Goal: Information Seeking & Learning: Compare options

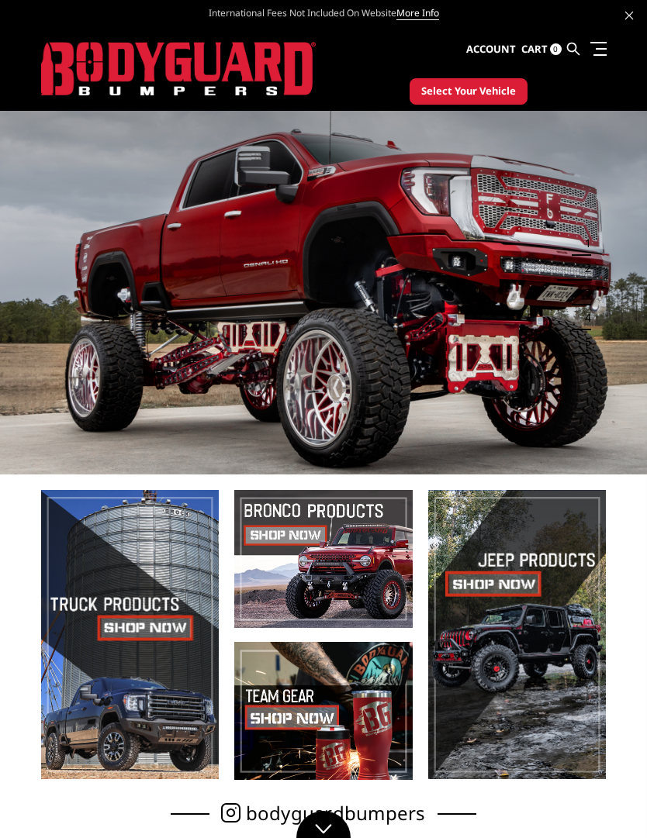
click at [482, 87] on span "Select Your Vehicle" at bounding box center [468, 92] width 95 height 16
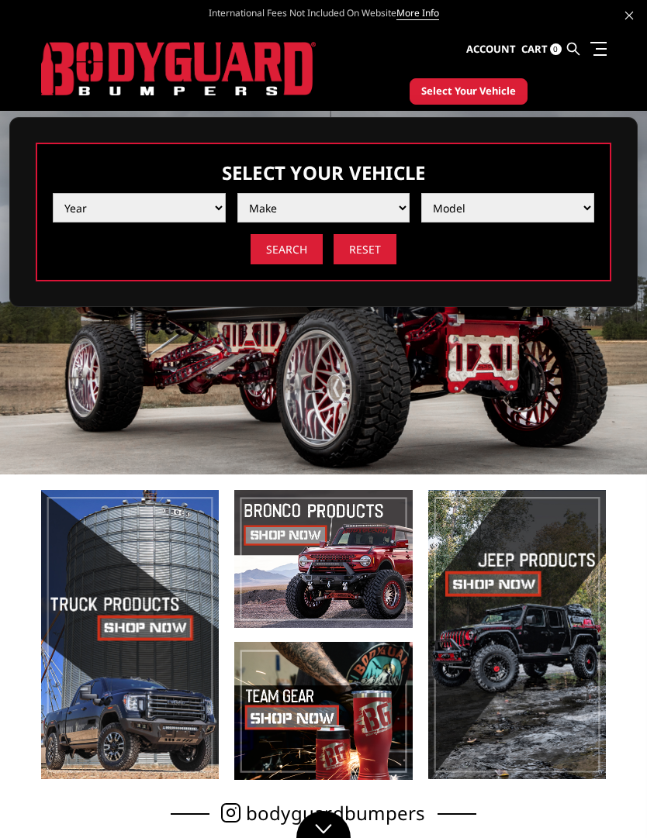
click at [220, 200] on select "Year 2025 2024 2023 2022 2021 2020 2019 2018 2017 2016 2015 2014 2013 2012 2011…" at bounding box center [139, 207] width 173 height 29
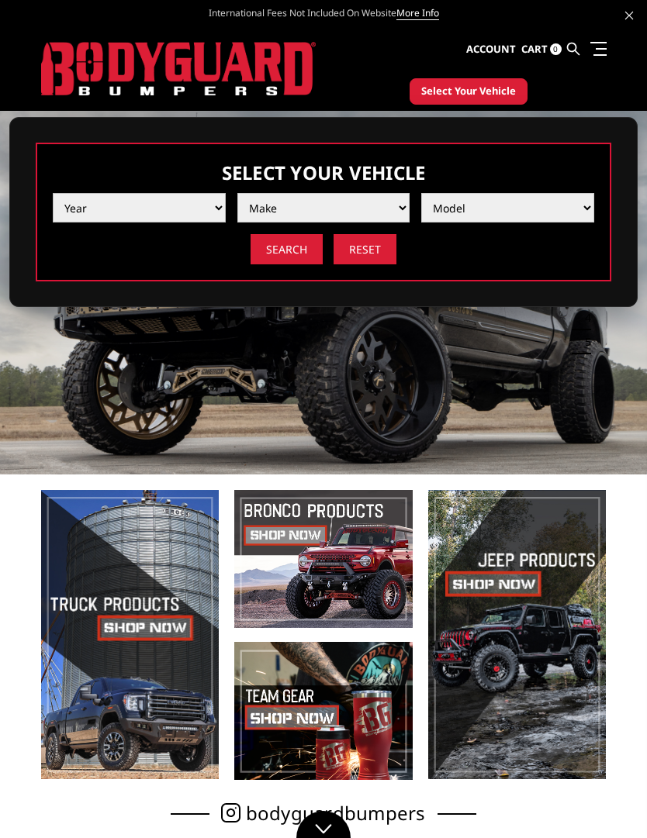
select select "yr_2022"
click at [396, 211] on select "Make Chevrolet Ford GMC Ram Toyota" at bounding box center [323, 207] width 173 height 29
select select "mk_ford"
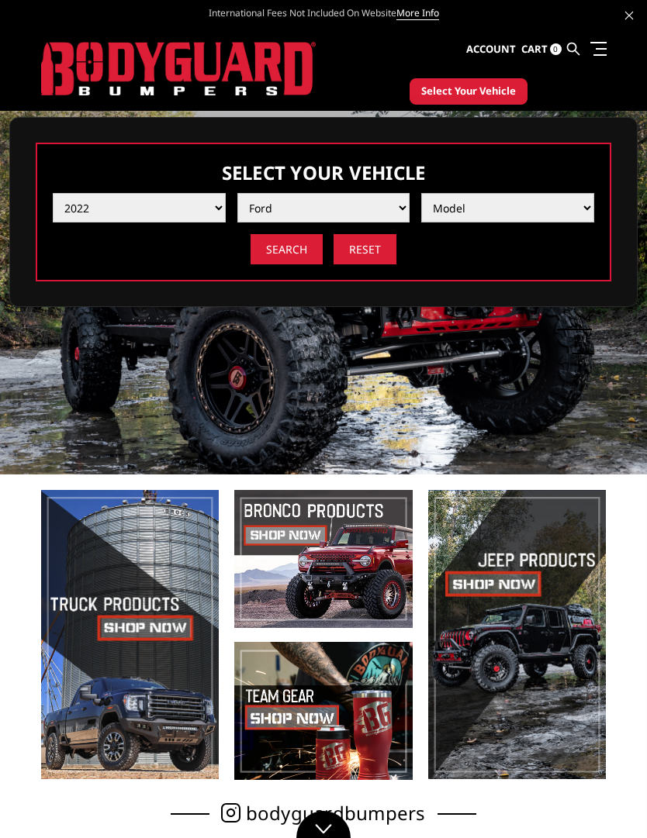
click at [579, 210] on select "Model F150 F150 Raptor F250 / F350 F450 F550" at bounding box center [507, 207] width 173 height 29
select select "md_f250-f350"
click at [295, 256] on input "Search" at bounding box center [286, 249] width 72 height 30
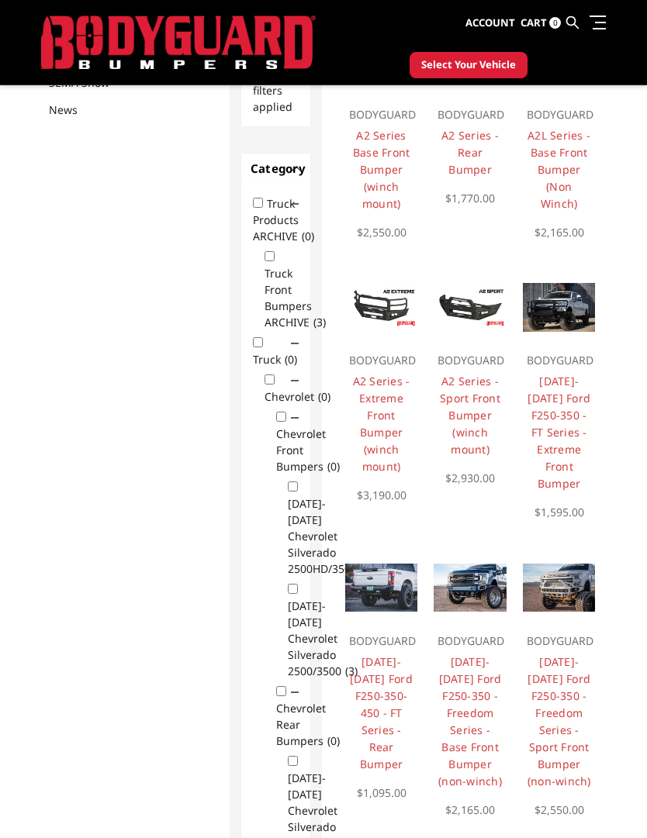
scroll to position [242, 0]
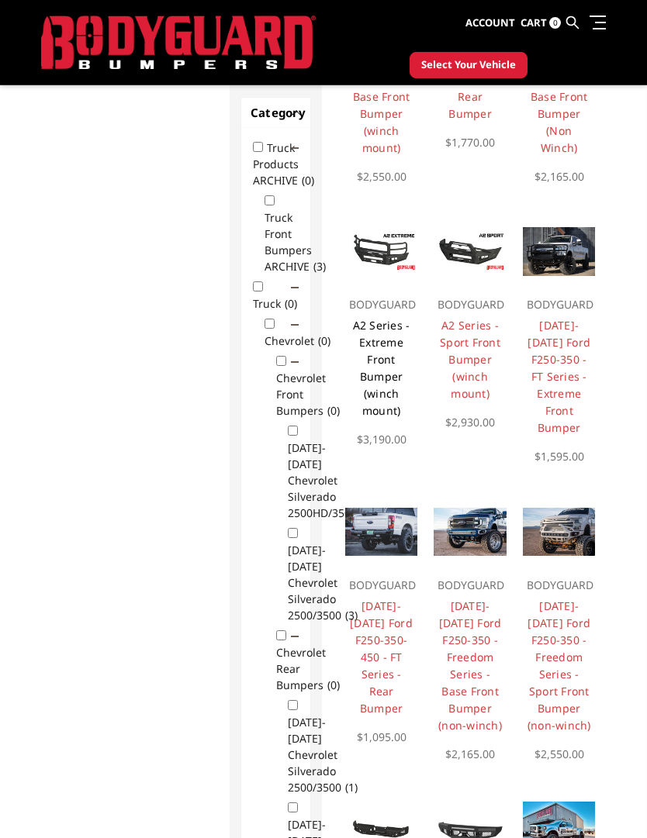
click at [380, 333] on link "A2 Series - Extreme Front Bumper (winch mount)" at bounding box center [381, 368] width 57 height 100
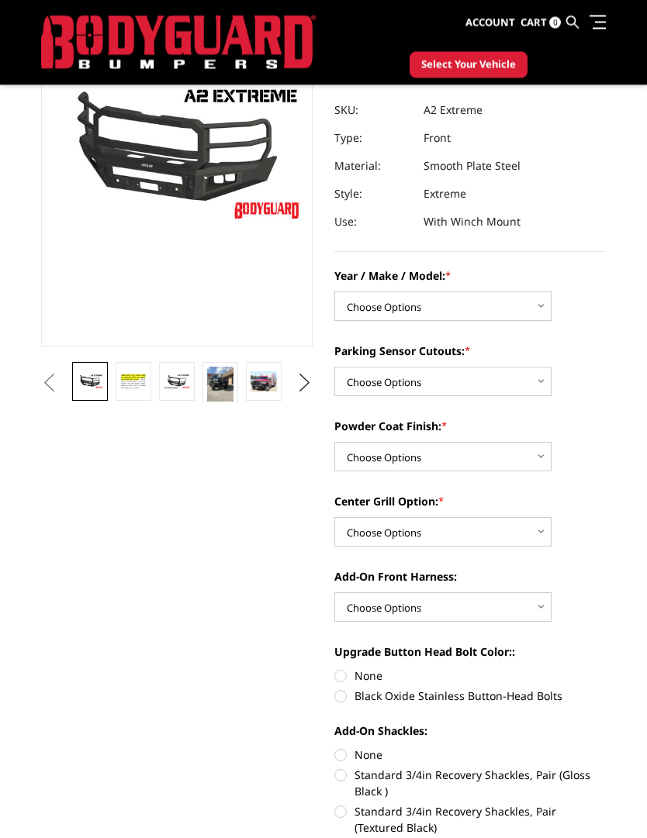
scroll to position [165, 0]
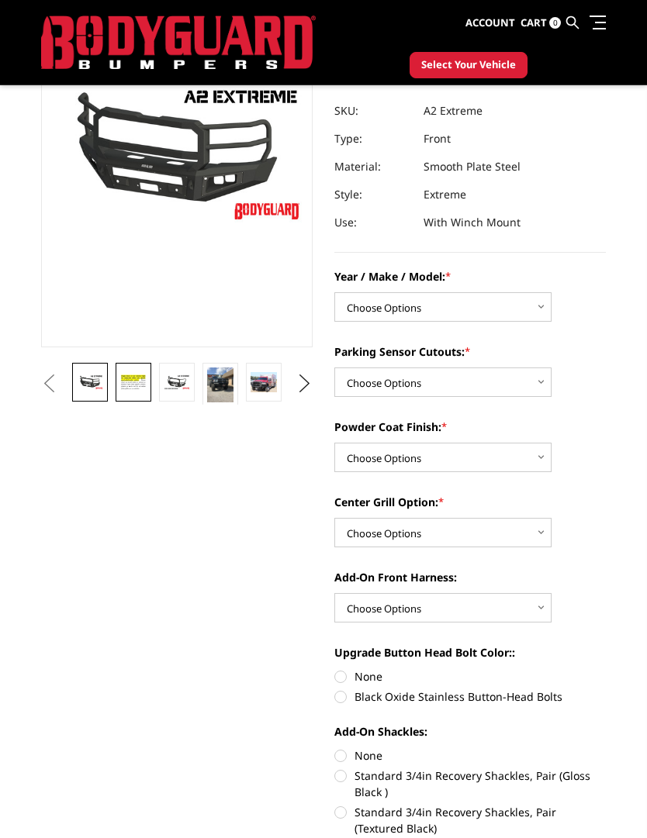
click at [130, 380] on img at bounding box center [133, 382] width 26 height 18
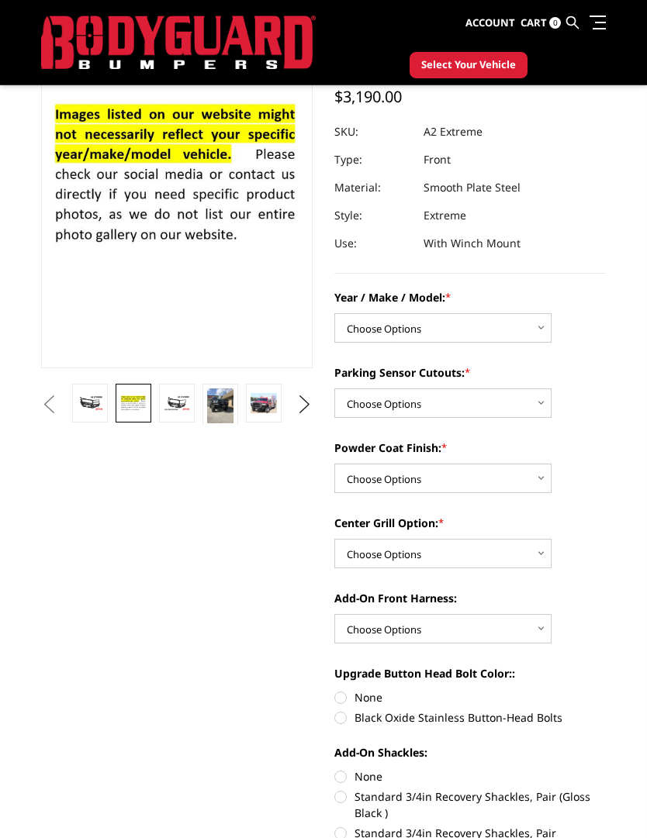
scroll to position [126, 0]
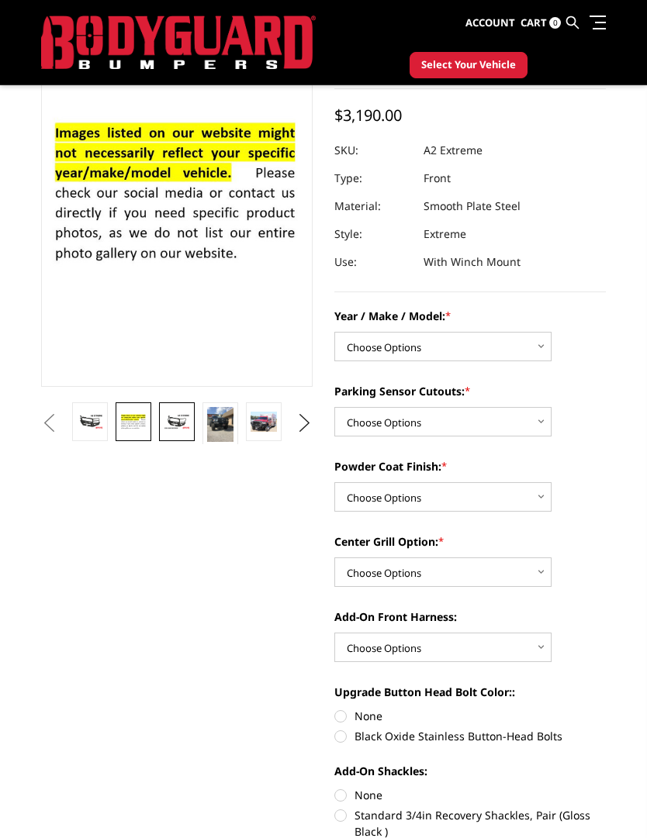
click at [164, 415] on img at bounding box center [177, 421] width 26 height 15
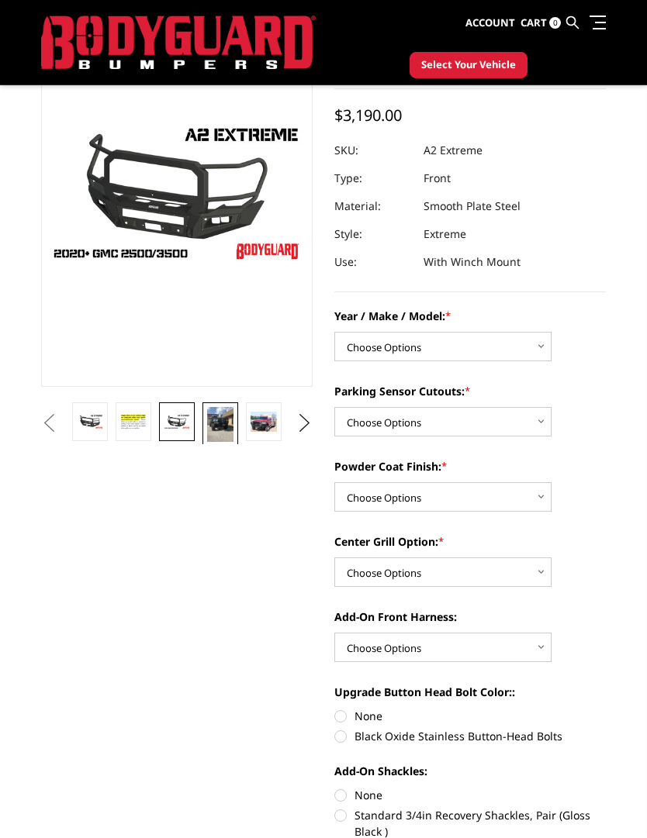
click at [209, 419] on img at bounding box center [220, 424] width 26 height 35
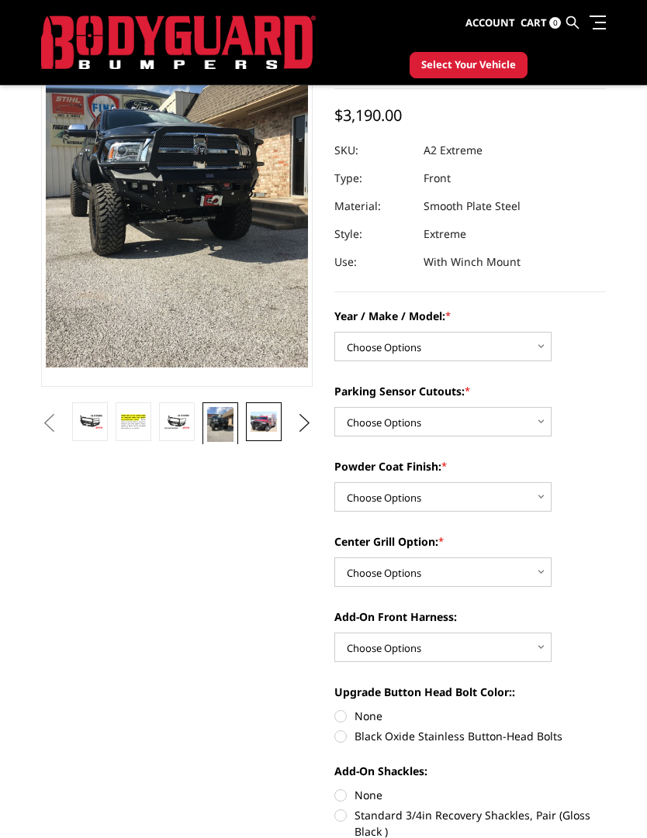
click at [249, 424] on link at bounding box center [264, 421] width 36 height 39
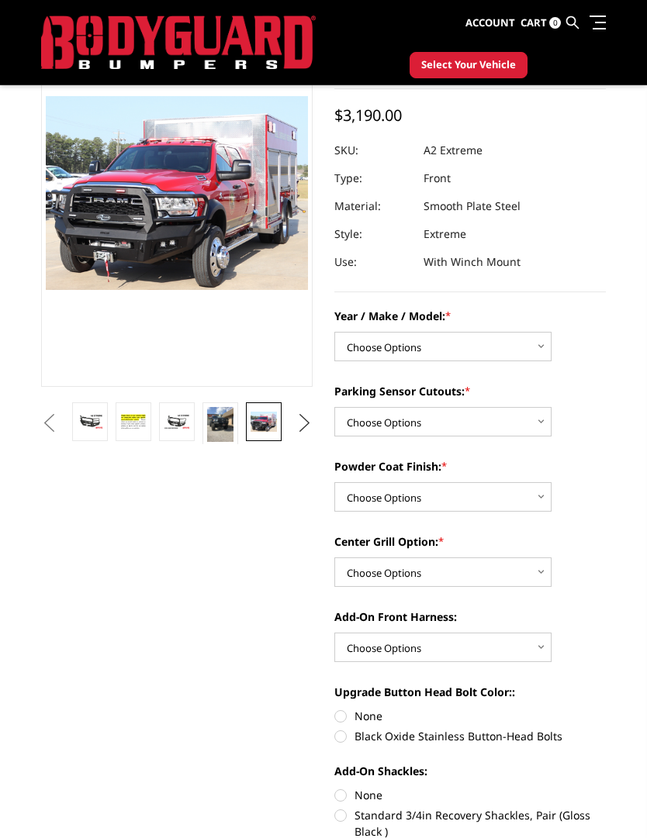
click at [304, 421] on button "Next" at bounding box center [304, 423] width 23 height 23
click at [268, 417] on img at bounding box center [263, 422] width 26 height 20
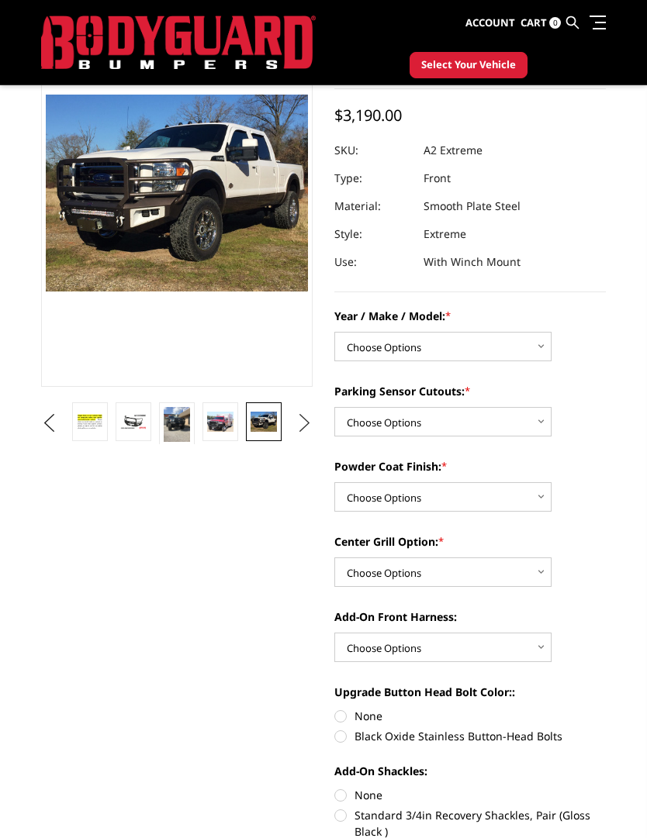
click at [305, 420] on button "Next" at bounding box center [304, 423] width 23 height 23
click at [264, 424] on img at bounding box center [263, 422] width 26 height 20
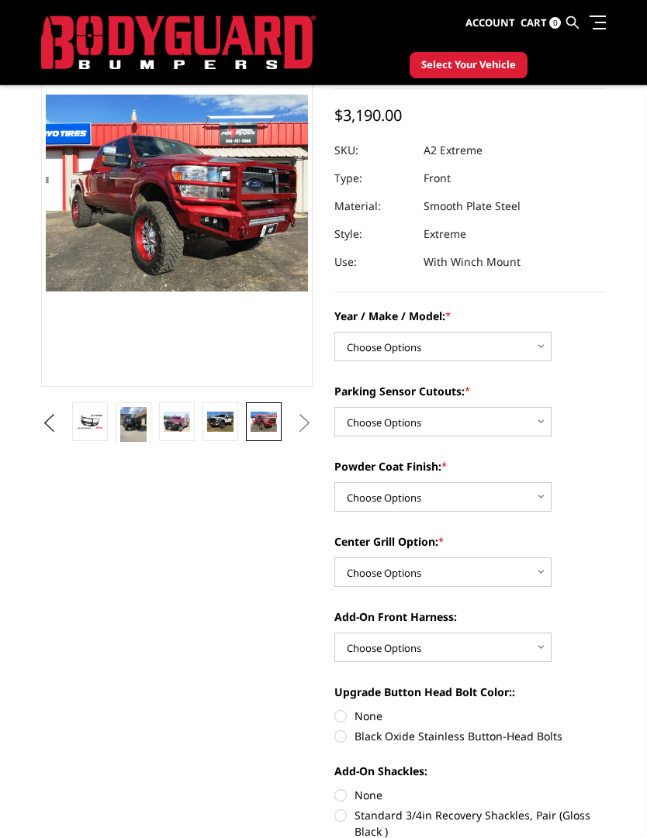
click at [308, 416] on button "Next" at bounding box center [304, 423] width 23 height 23
click at [309, 416] on button "Next" at bounding box center [304, 423] width 23 height 23
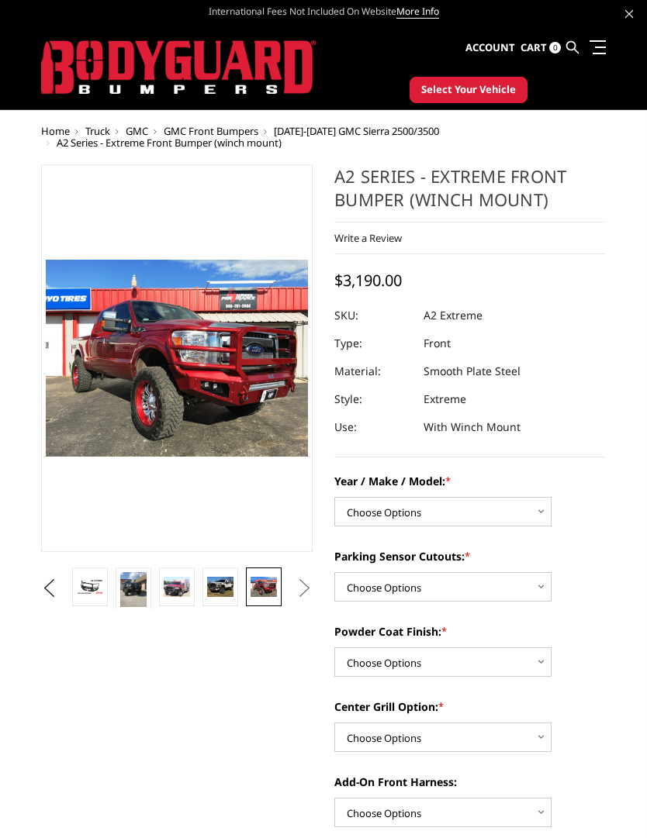
scroll to position [0, 0]
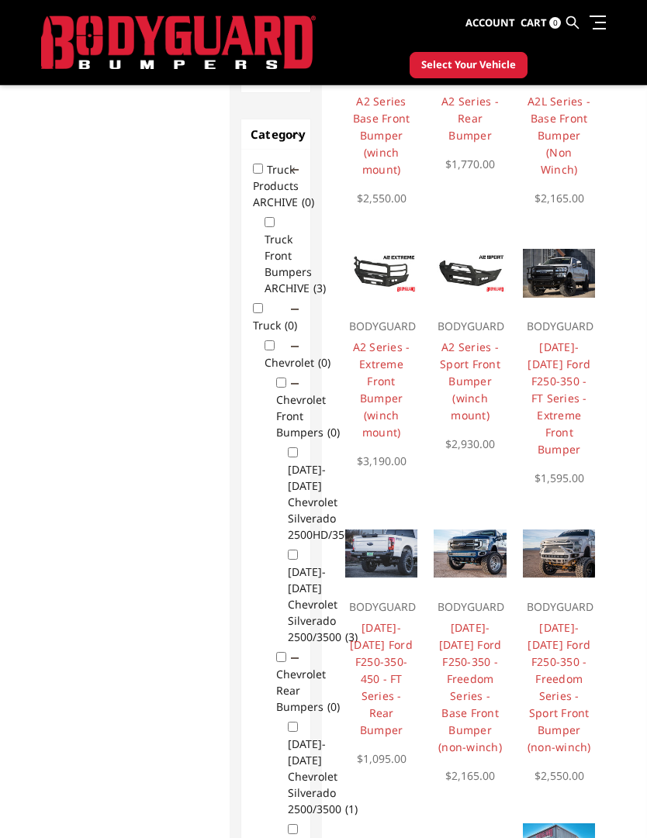
scroll to position [221, 0]
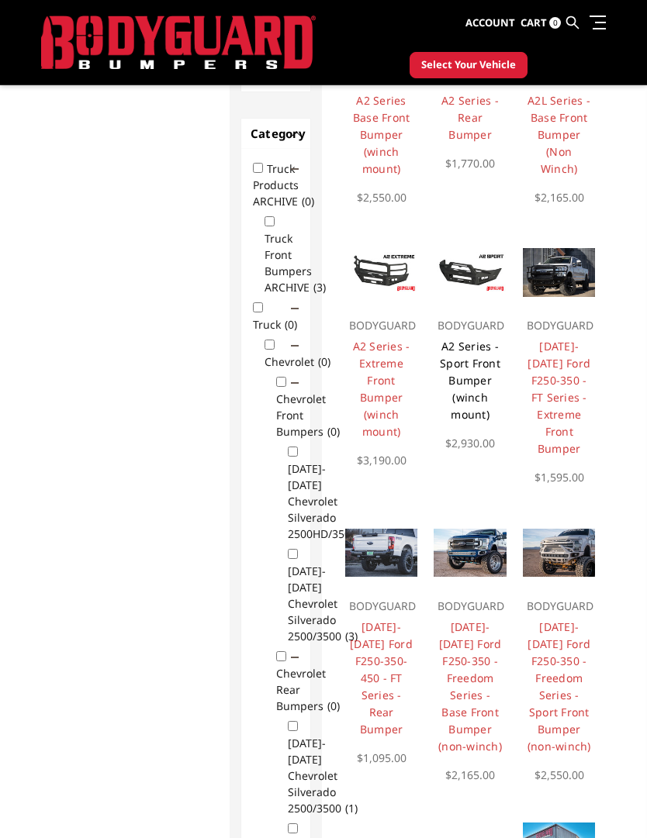
click at [475, 350] on link "A2 Series - Sport Front Bumper (winch mount)" at bounding box center [470, 380] width 60 height 83
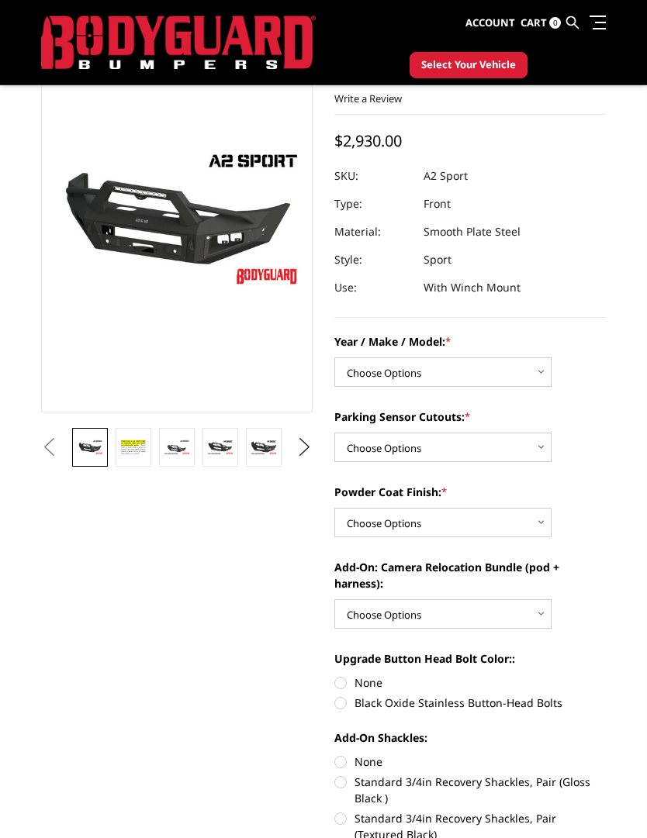
scroll to position [99, 0]
click at [301, 447] on button "Next" at bounding box center [304, 448] width 23 height 23
click at [306, 444] on button "Next" at bounding box center [304, 447] width 23 height 23
click at [307, 446] on button "Next" at bounding box center [304, 447] width 23 height 23
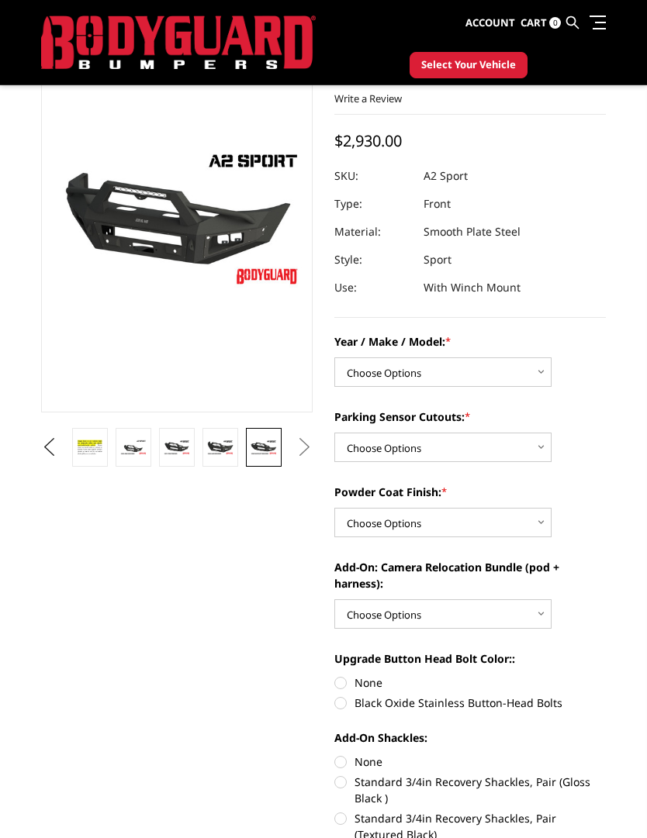
click at [268, 451] on img at bounding box center [263, 447] width 26 height 15
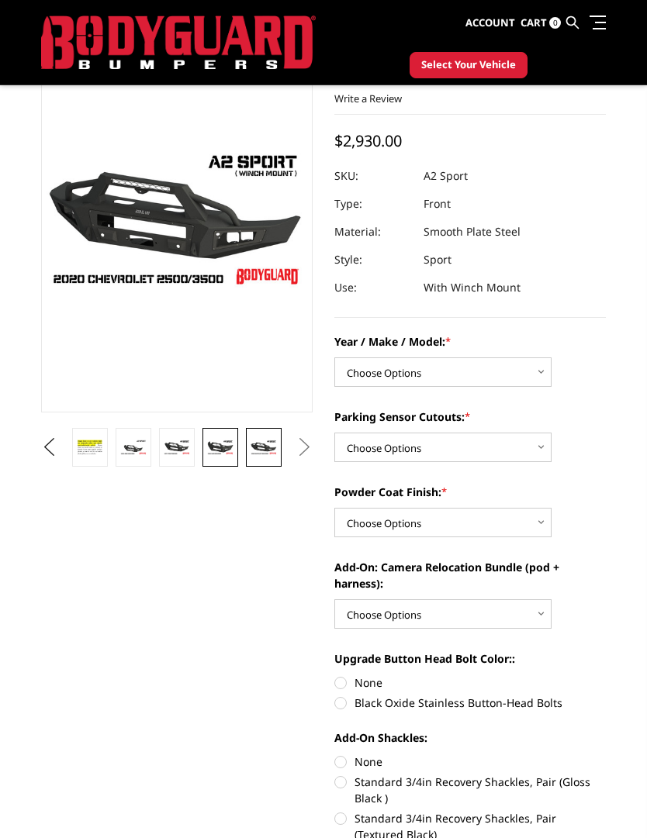
click at [232, 451] on img at bounding box center [220, 447] width 26 height 15
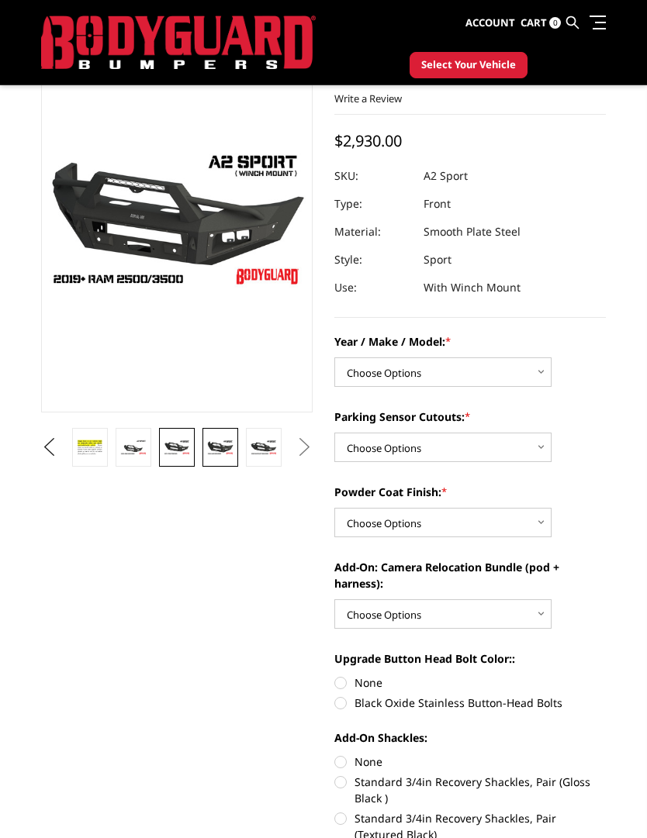
click at [187, 440] on img at bounding box center [177, 447] width 26 height 15
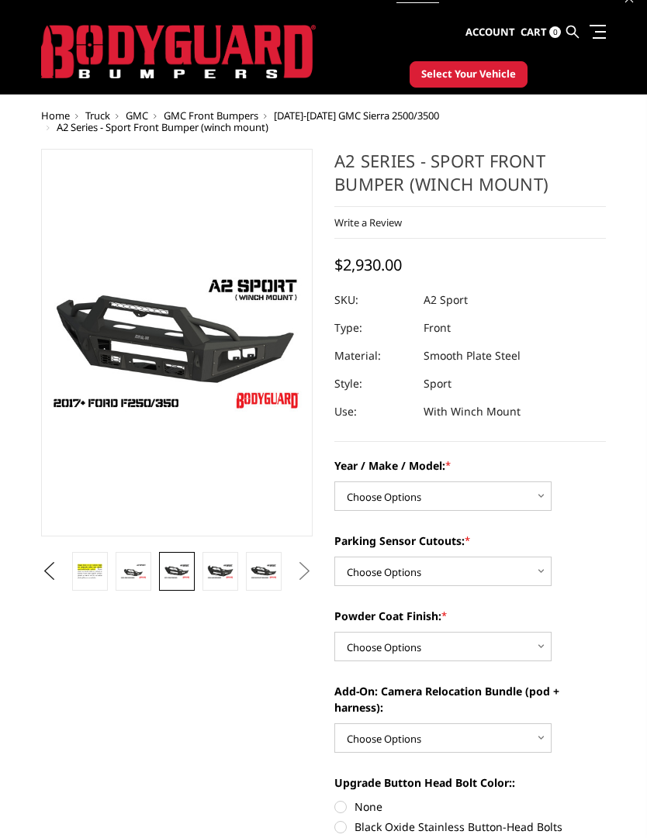
scroll to position [0, 0]
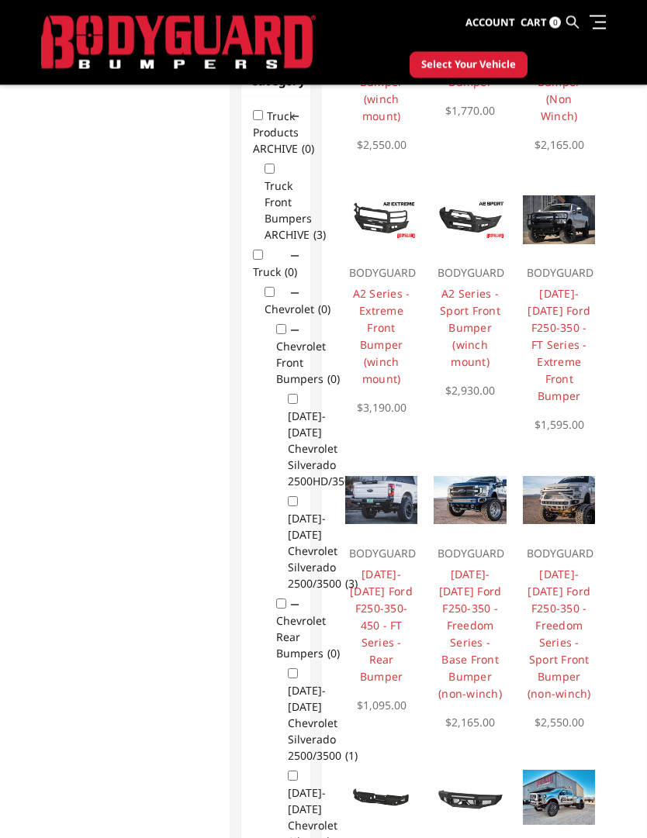
scroll to position [274, 0]
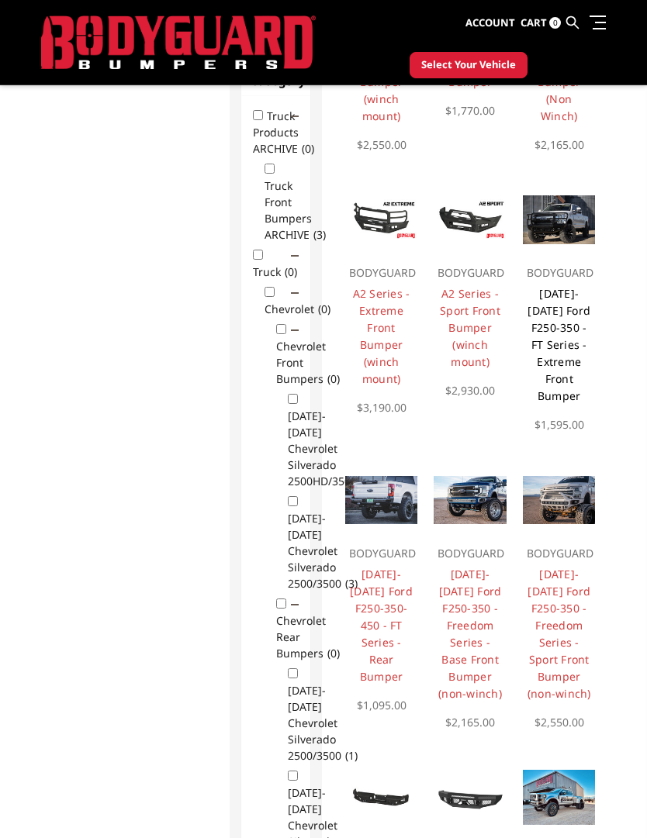
click at [560, 299] on link "[DATE]-[DATE] Ford F250-350 - FT Series - Extreme Front Bumper" at bounding box center [558, 344] width 63 height 117
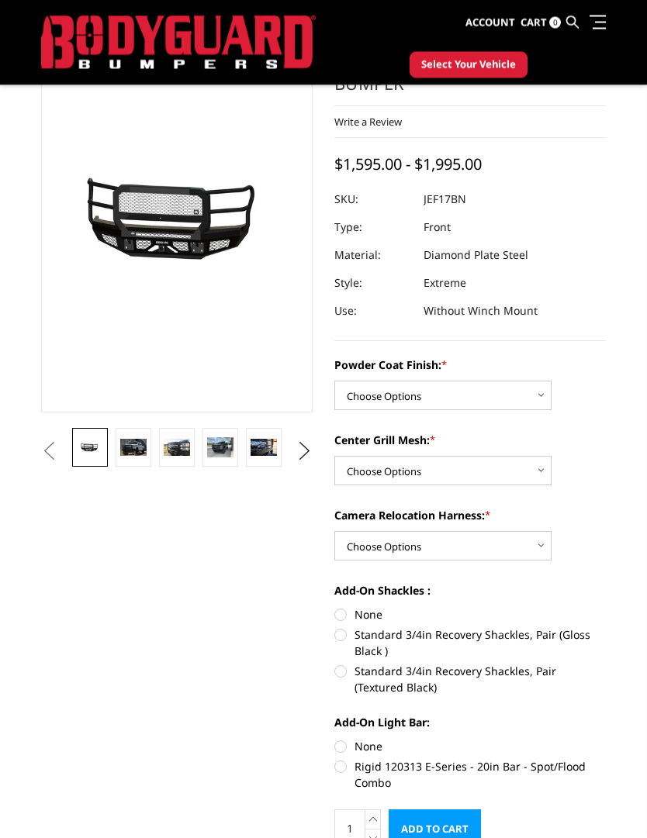
scroll to position [94, 0]
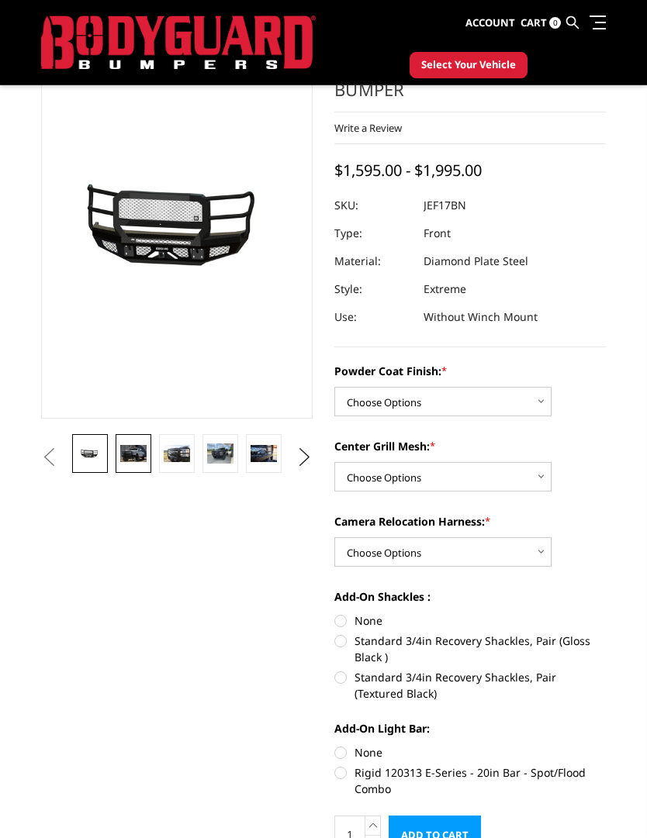
click at [132, 454] on img at bounding box center [133, 454] width 26 height 18
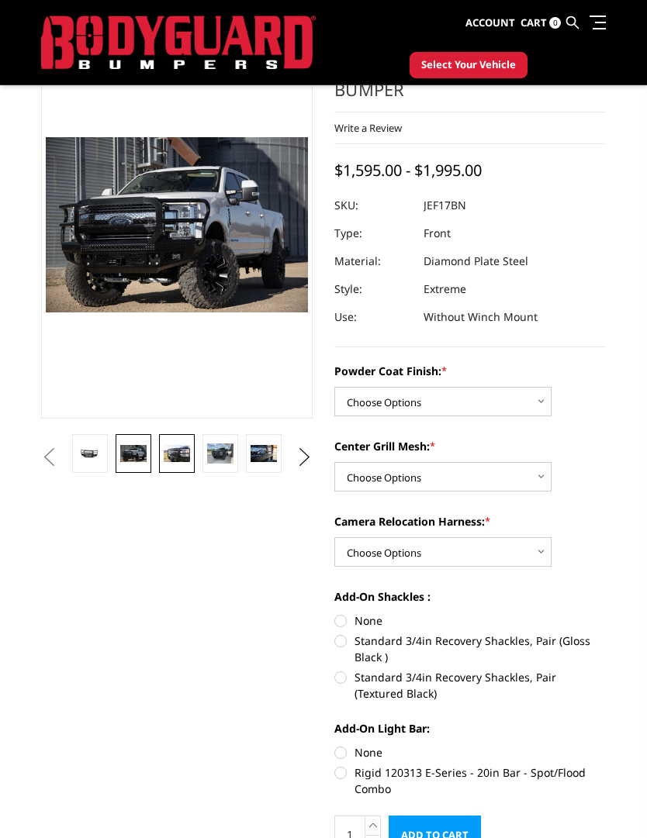
click at [176, 454] on img at bounding box center [177, 454] width 26 height 18
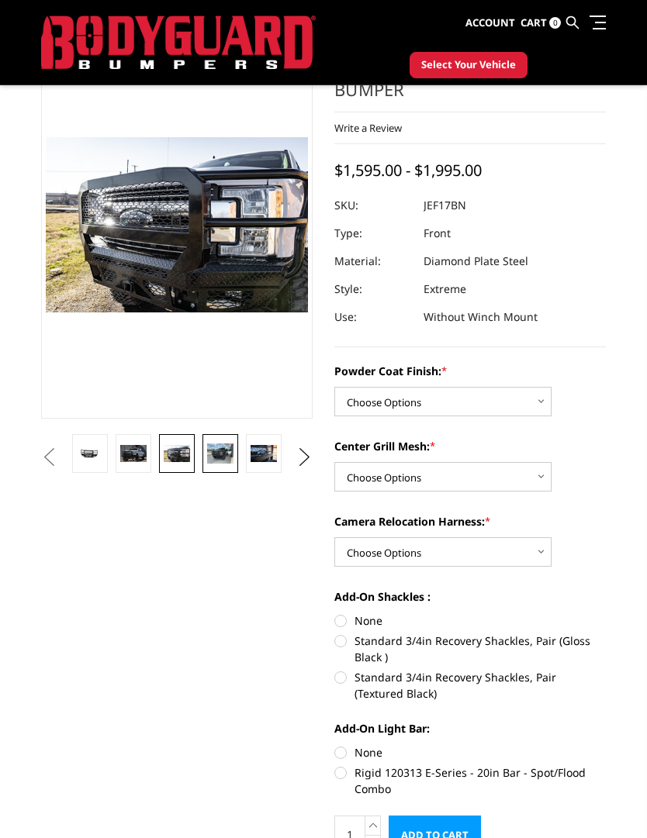
click at [226, 446] on img at bounding box center [220, 454] width 26 height 20
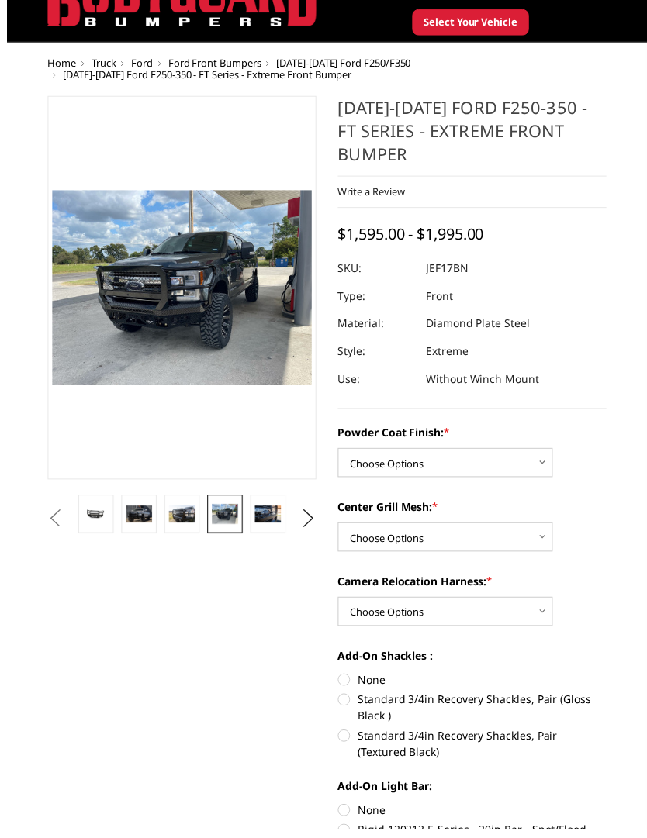
scroll to position [79, 0]
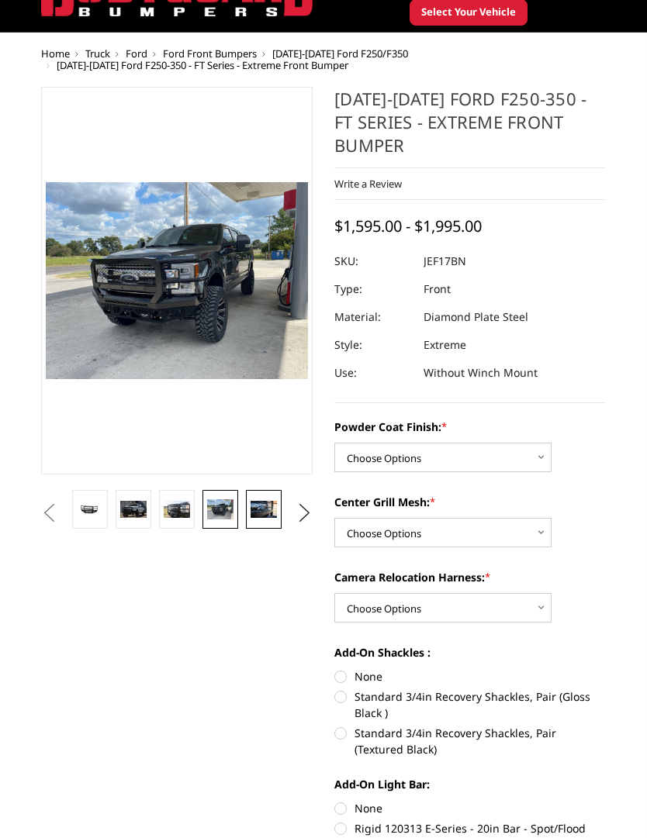
click at [254, 515] on img at bounding box center [263, 510] width 26 height 18
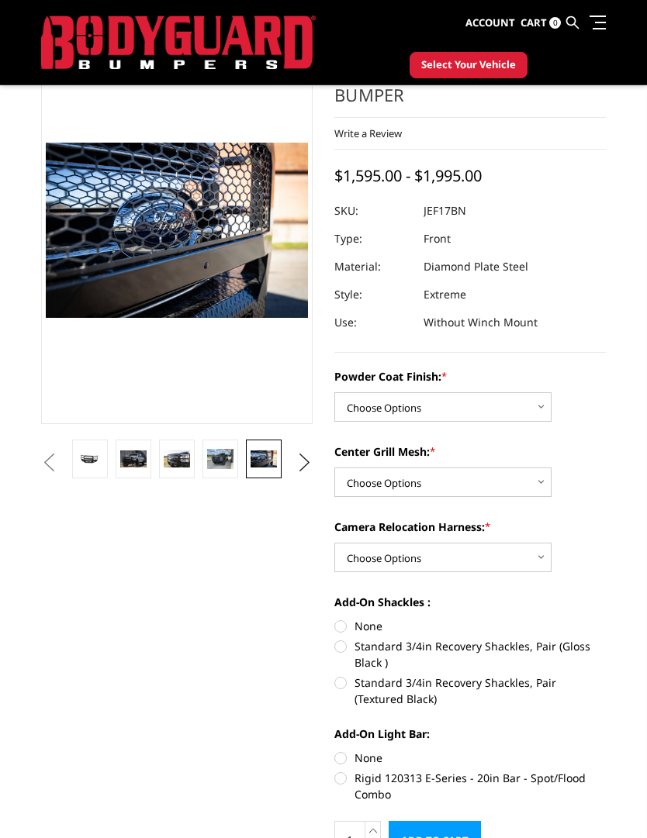
scroll to position [87, 0]
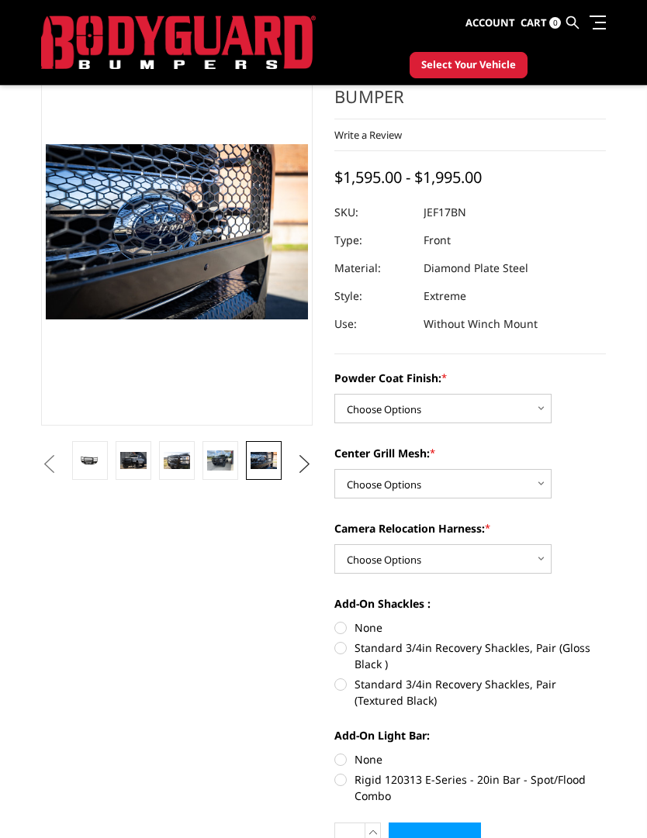
click at [302, 458] on button "Next" at bounding box center [304, 464] width 23 height 23
click at [264, 460] on img at bounding box center [263, 461] width 26 height 18
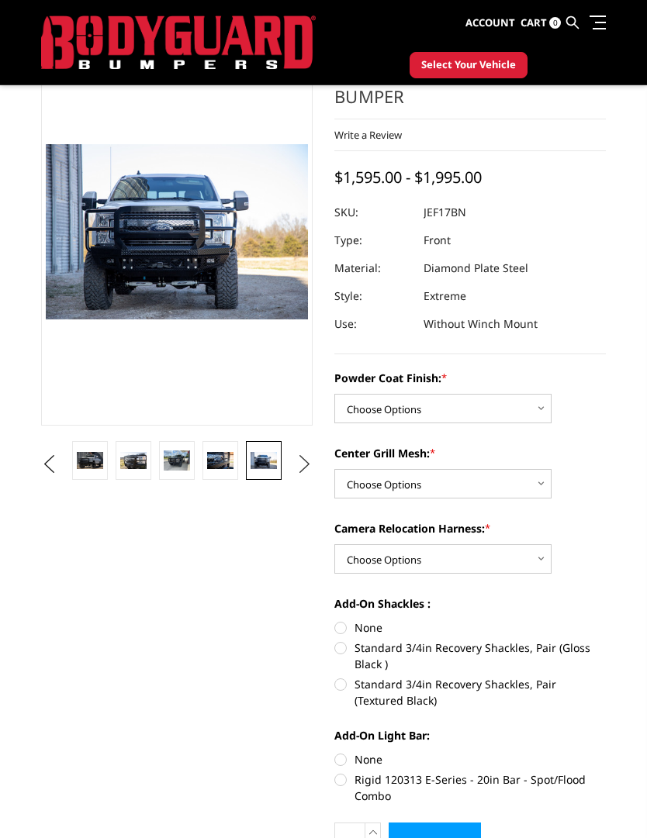
click at [306, 461] on button "Next" at bounding box center [304, 464] width 23 height 23
click at [269, 461] on img at bounding box center [263, 461] width 26 height 18
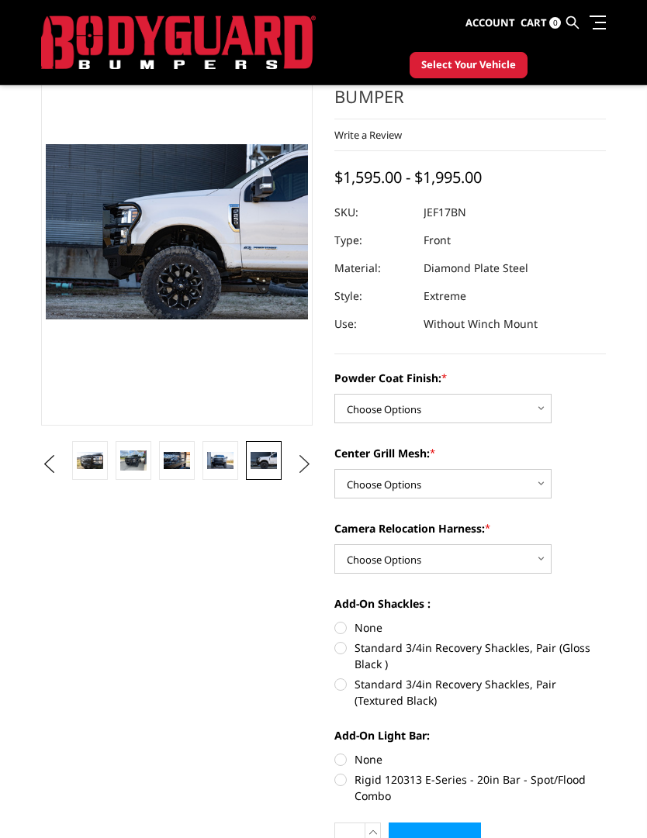
click at [306, 458] on button "Next" at bounding box center [304, 464] width 23 height 23
click at [270, 461] on img at bounding box center [263, 461] width 26 height 18
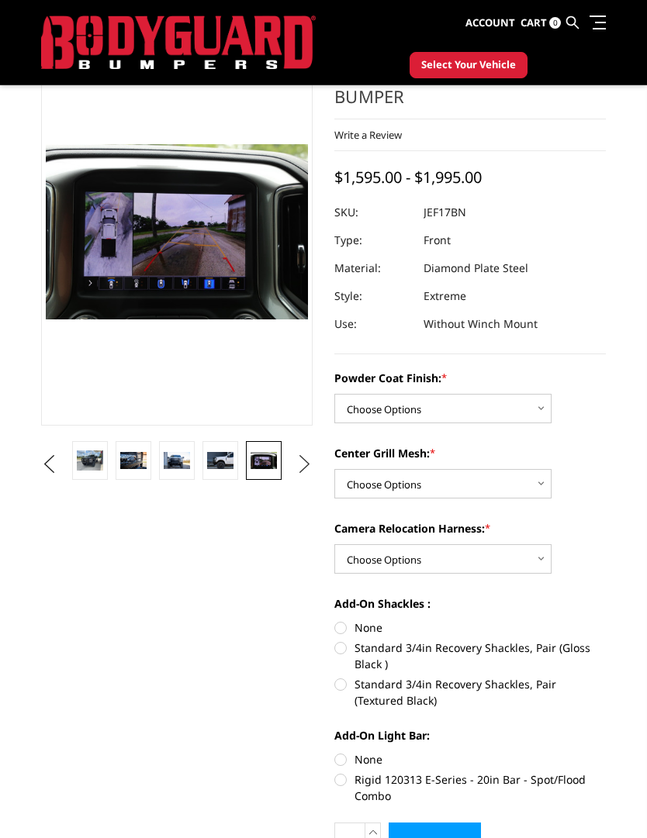
click at [309, 458] on button "Next" at bounding box center [304, 464] width 23 height 23
click at [268, 463] on img at bounding box center [263, 461] width 26 height 18
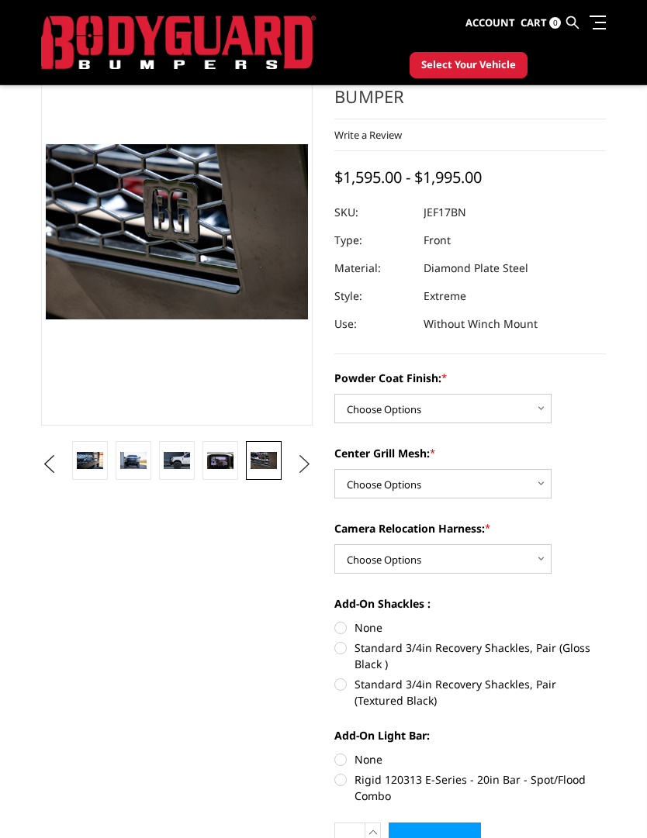
click at [307, 459] on button "Next" at bounding box center [304, 464] width 23 height 23
click at [271, 462] on img at bounding box center [263, 461] width 26 height 18
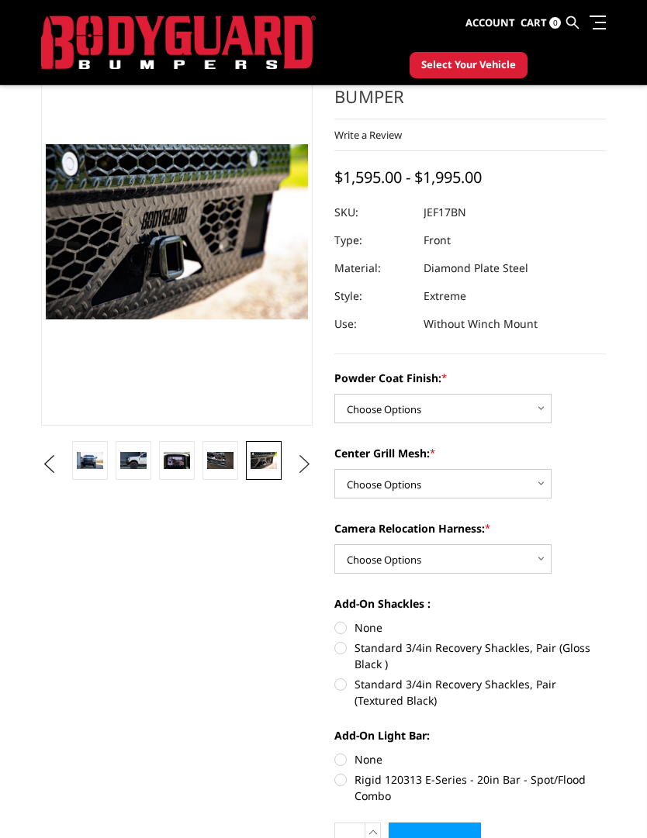
click at [306, 458] on button "Next" at bounding box center [304, 464] width 23 height 23
click at [269, 459] on img at bounding box center [263, 460] width 26 height 12
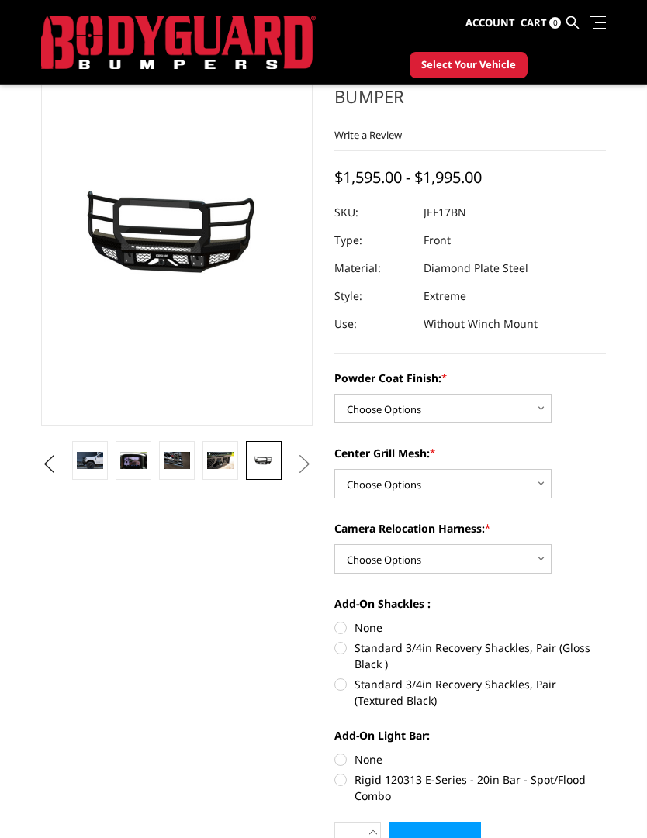
click at [302, 458] on button "Next" at bounding box center [304, 464] width 23 height 23
click at [301, 454] on button "Next" at bounding box center [304, 464] width 23 height 23
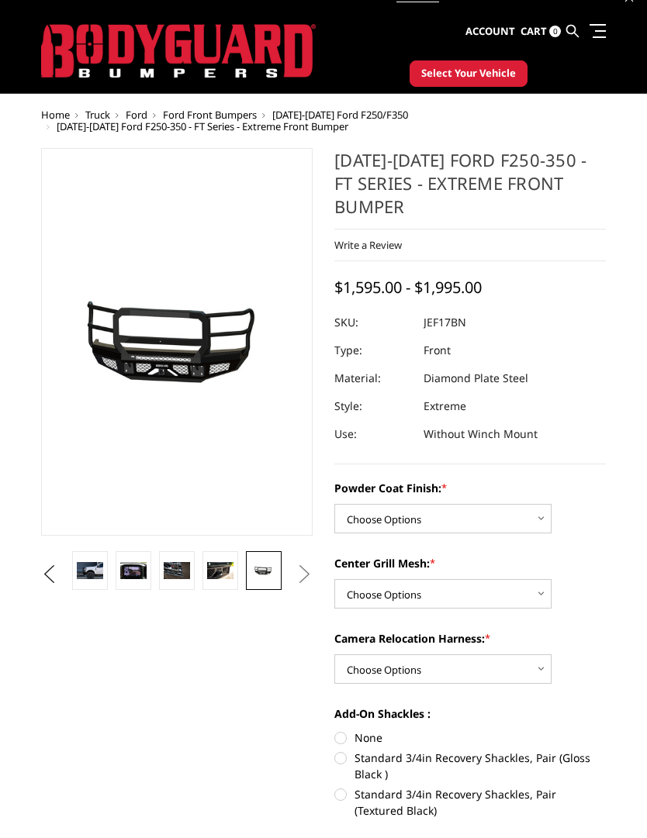
scroll to position [0, 0]
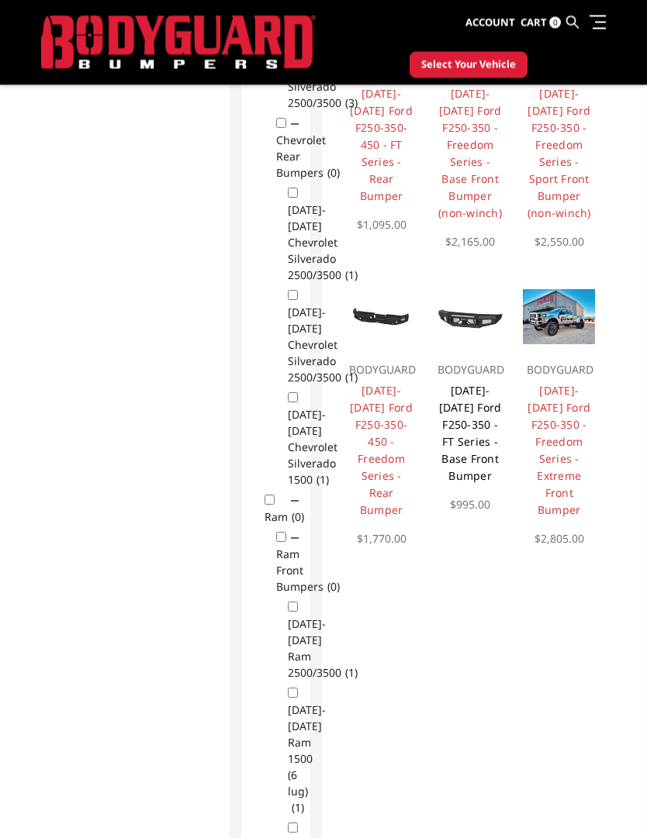
scroll to position [755, 0]
click at [478, 410] on link "[DATE]-[DATE] Ford F250-350 - FT Series - Base Front Bumper" at bounding box center [470, 433] width 63 height 100
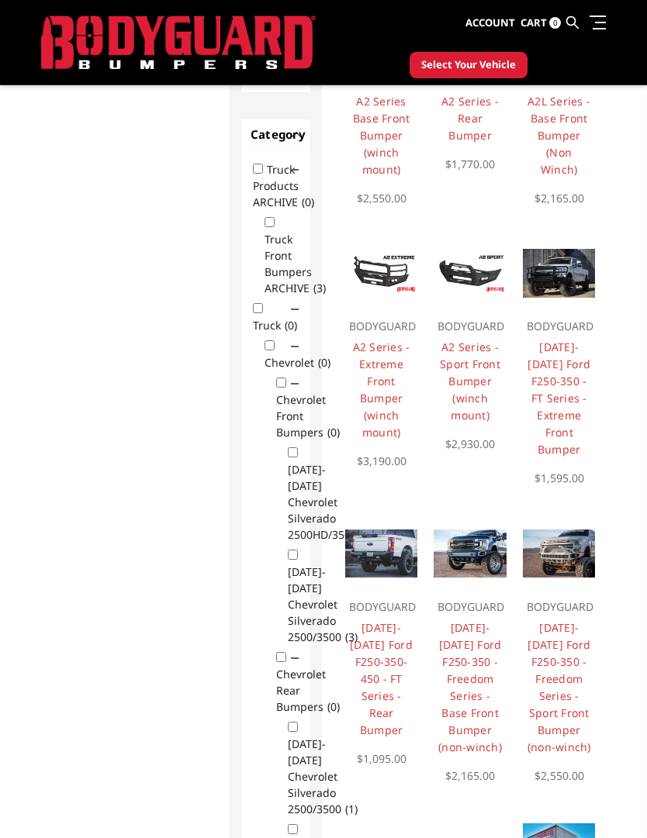
scroll to position [221, 0]
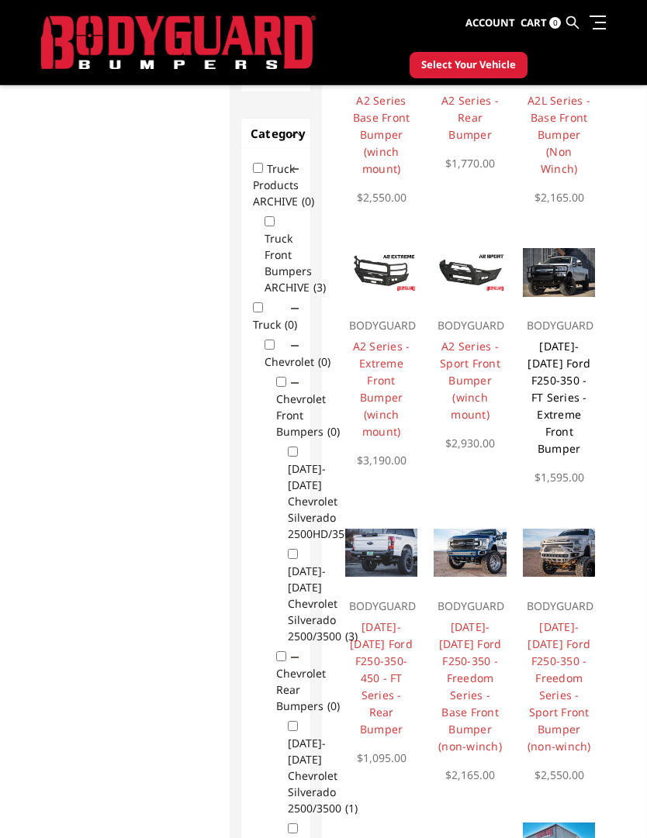
click at [560, 353] on link "[DATE]-[DATE] Ford F250-350 - FT Series - Extreme Front Bumper" at bounding box center [558, 397] width 63 height 117
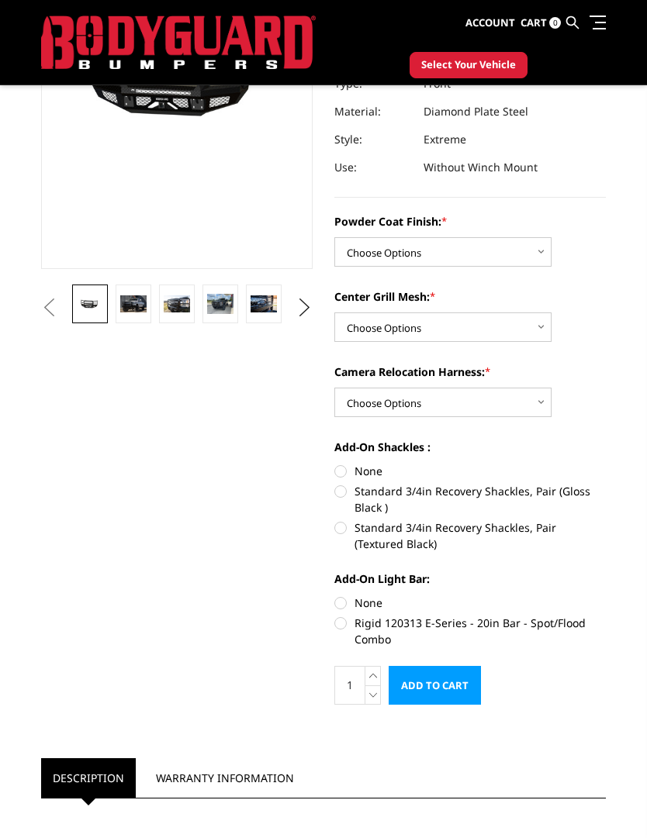
scroll to position [247, 0]
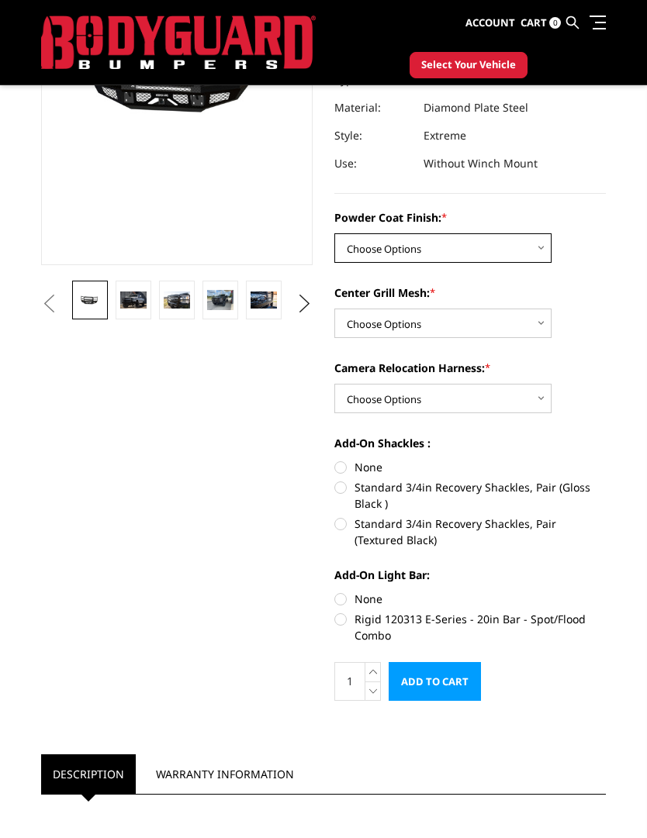
click at [537, 247] on select "Choose Options Bare Metal Gloss Black Powder Coat Textured Black Powder Coat" at bounding box center [442, 247] width 217 height 29
select select "3223"
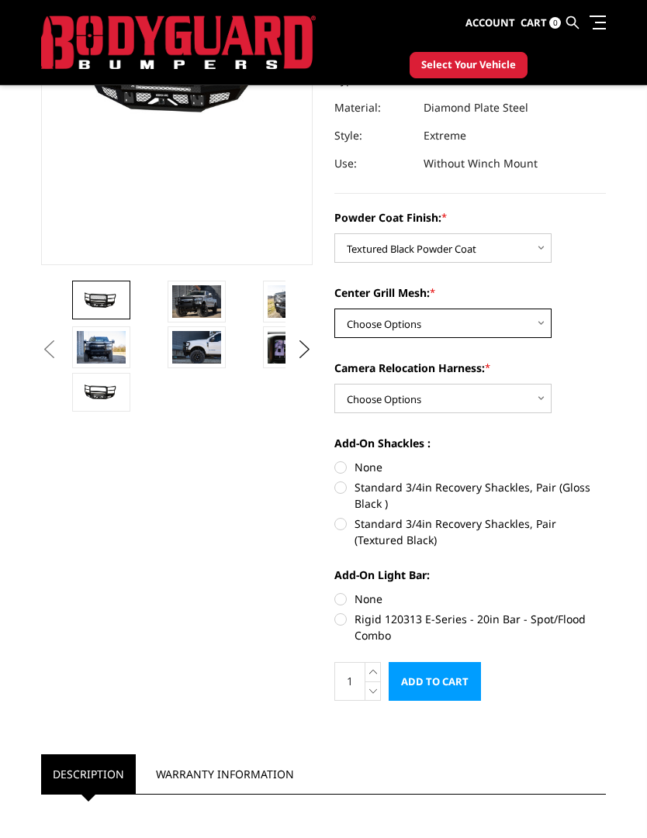
click at [536, 324] on select "Choose Options WITH Expanded Metal in Center Grill WITHOUT Expanded Metal in Ce…" at bounding box center [442, 323] width 217 height 29
select select "3225"
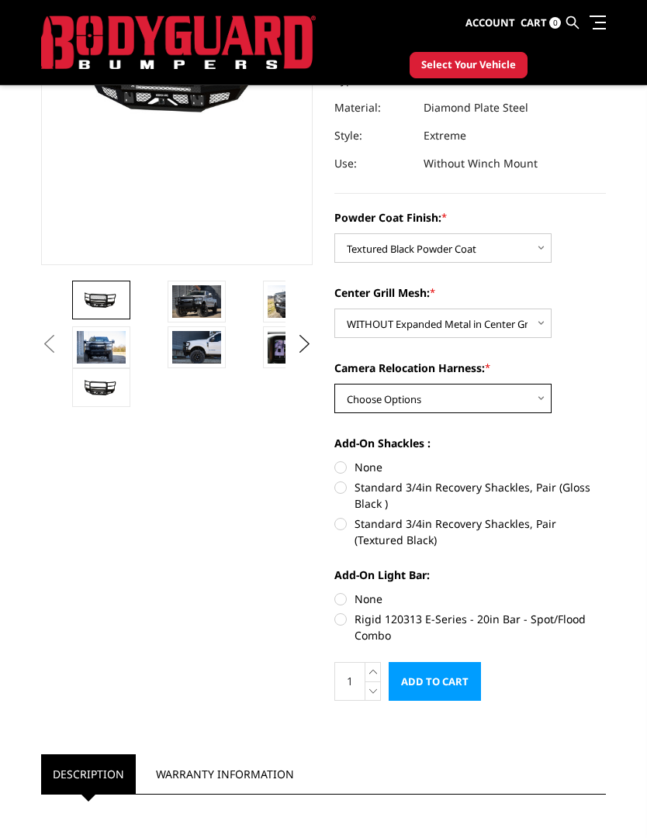
click at [540, 397] on select "Choose Options WITH Camera Relocation Harness WITHOUT Camera Relocation Harness" at bounding box center [442, 398] width 217 height 29
select select "3226"
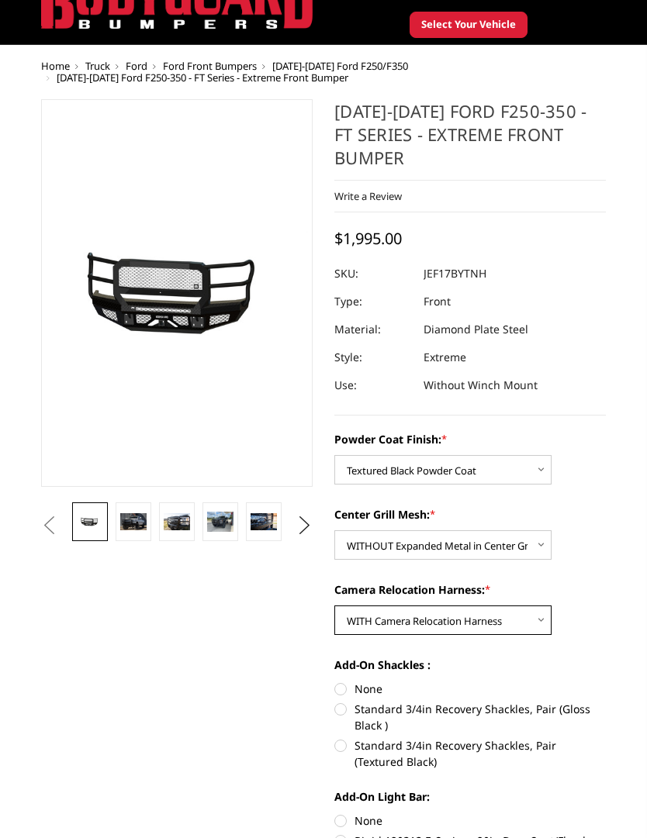
scroll to position [0, 0]
